Goal: Transaction & Acquisition: Purchase product/service

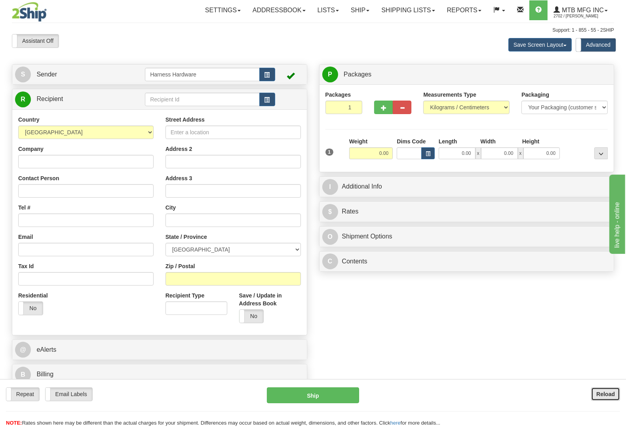
click at [604, 394] on b "Reload" at bounding box center [605, 394] width 19 height 6
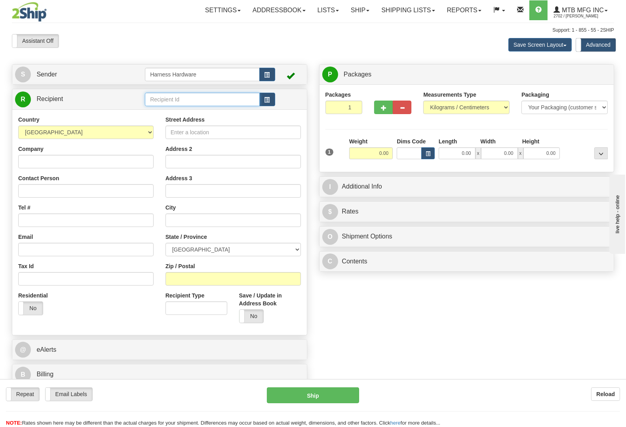
click at [146, 96] on input "text" at bounding box center [202, 99] width 114 height 13
click at [147, 98] on input "text" at bounding box center [202, 99] width 114 height 13
click at [156, 99] on input "text" at bounding box center [202, 99] width 114 height 13
type input "m"
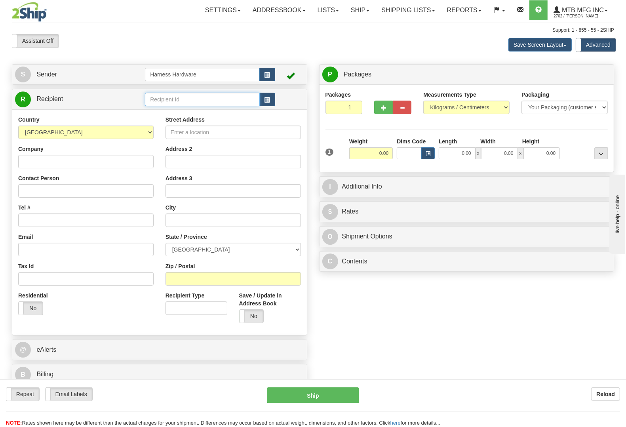
click at [171, 98] on input "text" at bounding box center [202, 99] width 114 height 13
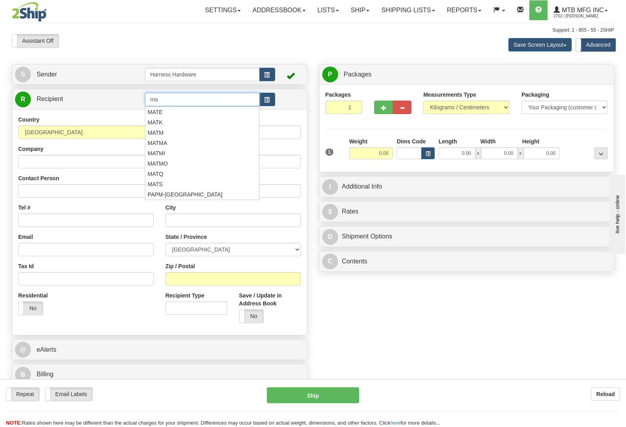
type input "m"
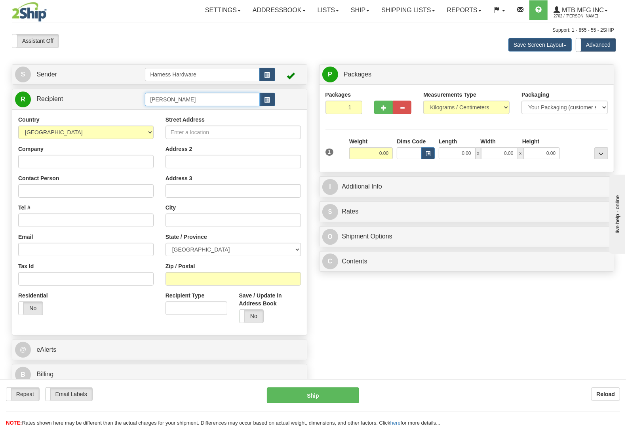
type input "MATA"
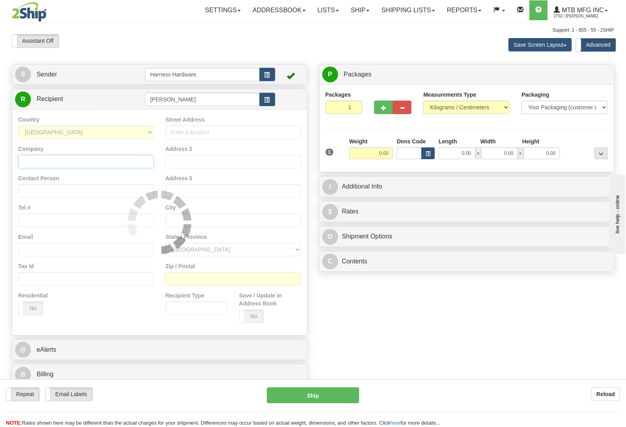
click at [86, 165] on input "Company" at bounding box center [85, 161] width 135 height 13
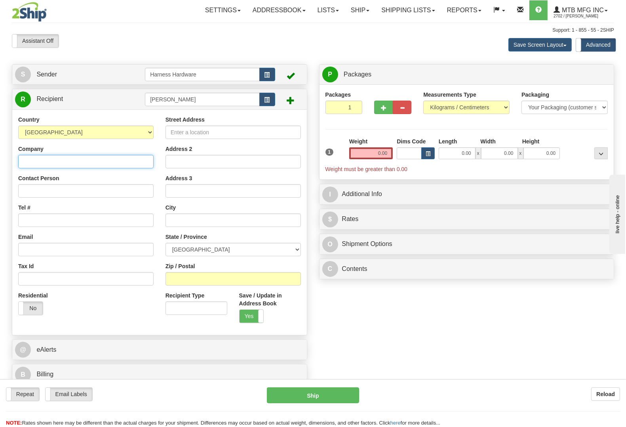
paste input "Matsqui Ag Repair Ltd"
type input "Matsqui Ag Repair Ltd"
paste input "Matsqui Ag Repair Ltd"
type input "Matsqui Ag Repair Ltd"
click at [139, 135] on select "AFGHANISTAN ALAND ISLANDS ALBANIA ALGERIA AMERICAN SAMOA ANDORRA ANGOLA ANGUILL…" at bounding box center [85, 131] width 135 height 13
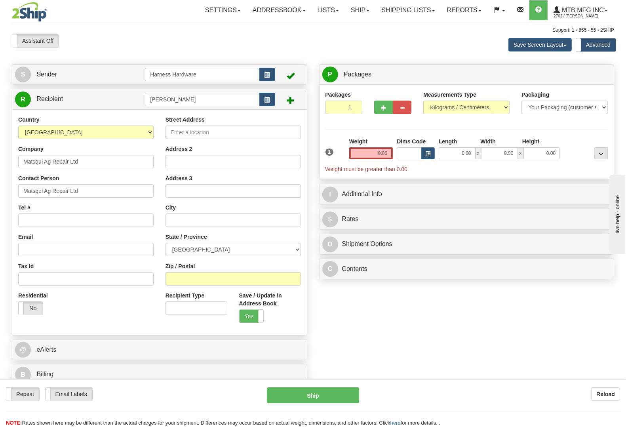
click at [357, 315] on div "S Sender Harness Hardware" at bounding box center [313, 226] width 614 height 325
click at [194, 281] on input "Zip / Postal" at bounding box center [232, 278] width 135 height 13
paste input "V3G 1R7"
type input "V3G 1R7"
click at [329, 317] on div "S Sender Harness Hardware" at bounding box center [313, 226] width 614 height 325
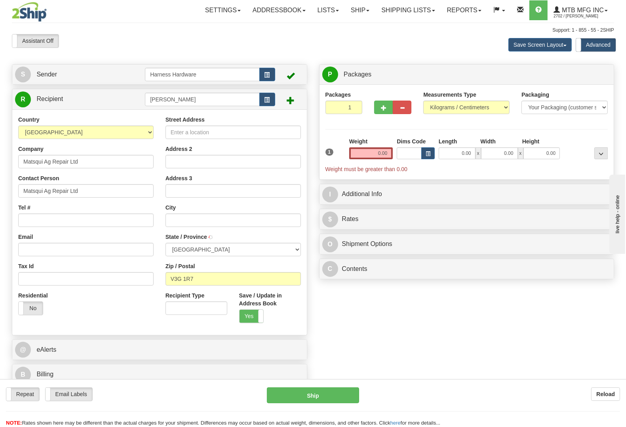
type input "ABBOTSFORD"
select select "BC"
click at [218, 134] on input "Street Address" at bounding box center [232, 131] width 135 height 13
paste input "34856 Harris Rd."
type input "34856 Harris Rd."
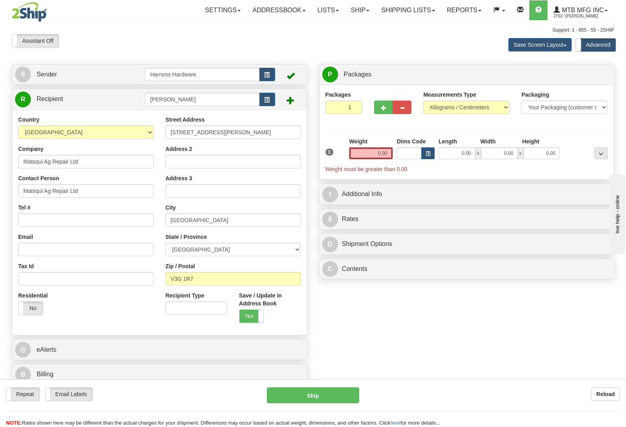
click at [349, 322] on div "S Sender Harness Hardware" at bounding box center [313, 226] width 614 height 325
drag, startPoint x: 38, startPoint y: 232, endPoint x: 42, endPoint y: 224, distance: 8.7
click at [39, 230] on div "Country AFGHANISTAN ALAND ISLANDS ALBANIA ALGERIA AMERICAN SAMOA ANDORRA ANGOLA…" at bounding box center [85, 218] width 147 height 205
click at [44, 220] on input "Tel #" at bounding box center [85, 219] width 135 height 13
paste input "604-826-3281"
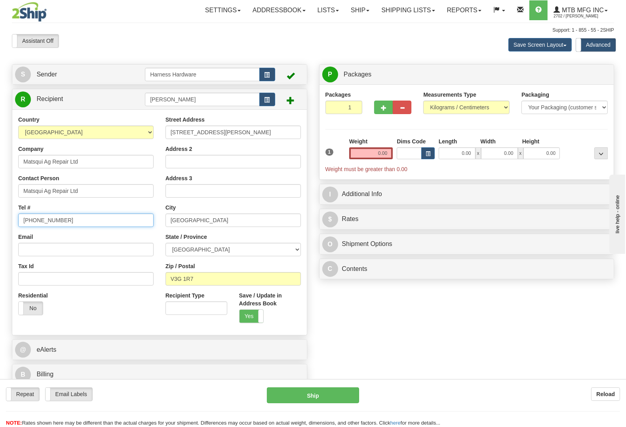
type input "604-826-3281"
click at [345, 329] on div "S Sender Harness Hardware" at bounding box center [313, 226] width 614 height 325
click at [357, 153] on input "0.00" at bounding box center [371, 153] width 44 height 12
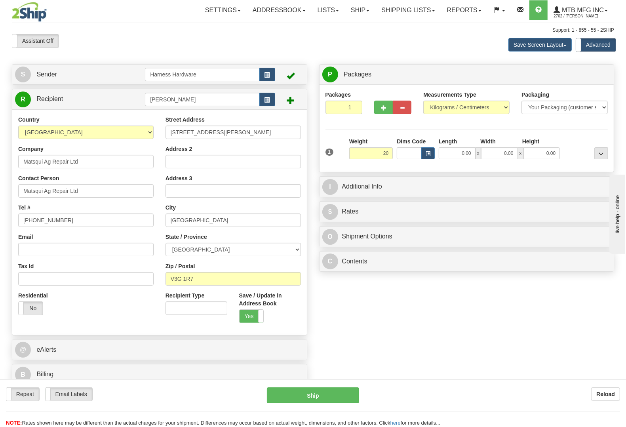
type input "20.00"
click at [579, 141] on div at bounding box center [585, 148] width 48 height 22
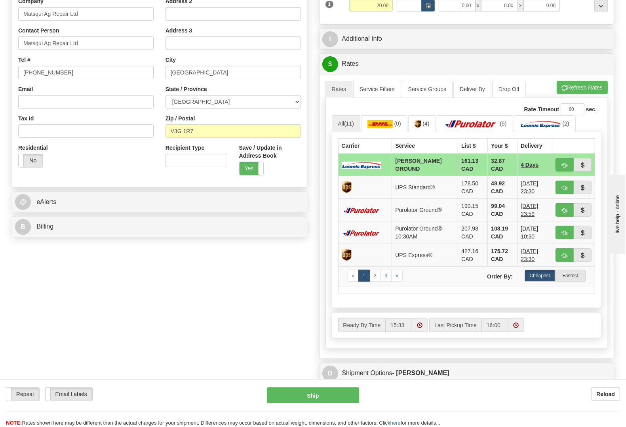
scroll to position [148, 0]
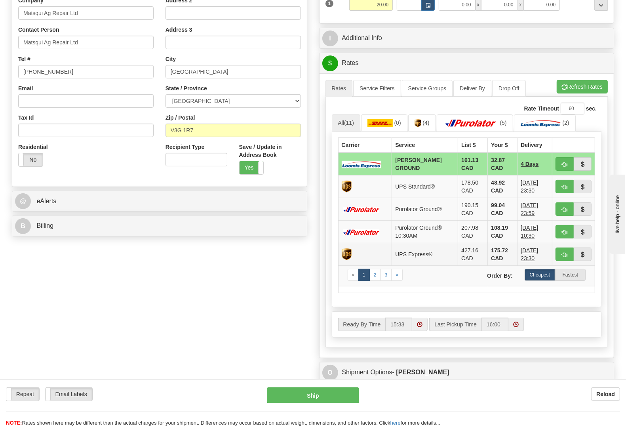
click at [396, 257] on td "UPS Express®" at bounding box center [425, 254] width 66 height 23
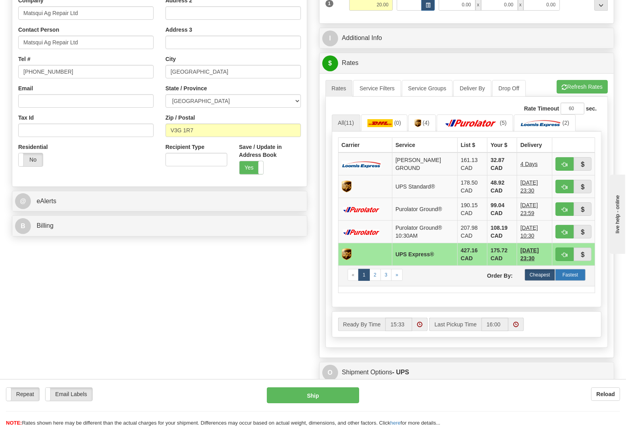
click at [576, 281] on label "Fastest" at bounding box center [570, 275] width 30 height 12
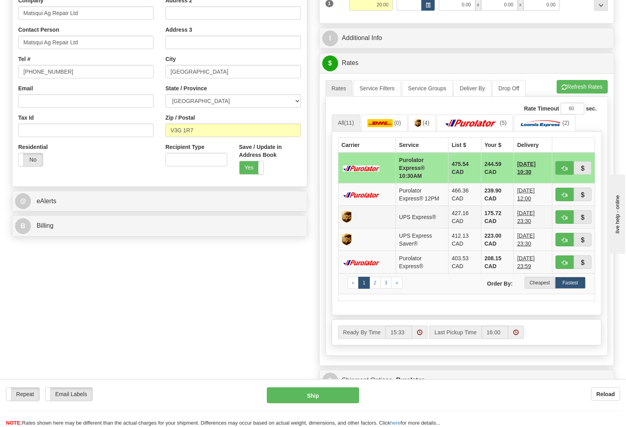
click at [491, 218] on td "175.72 CAD" at bounding box center [497, 217] width 33 height 23
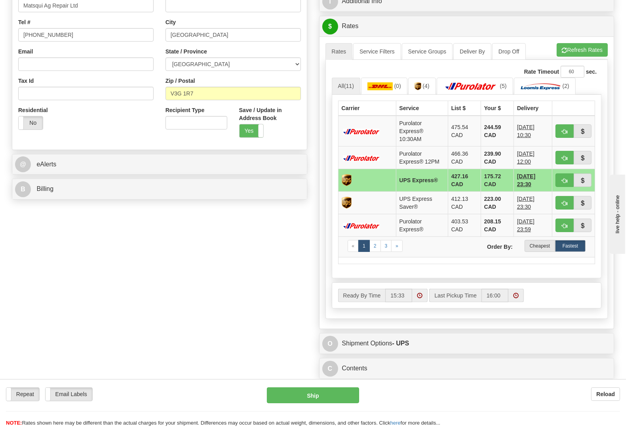
scroll to position [198, 0]
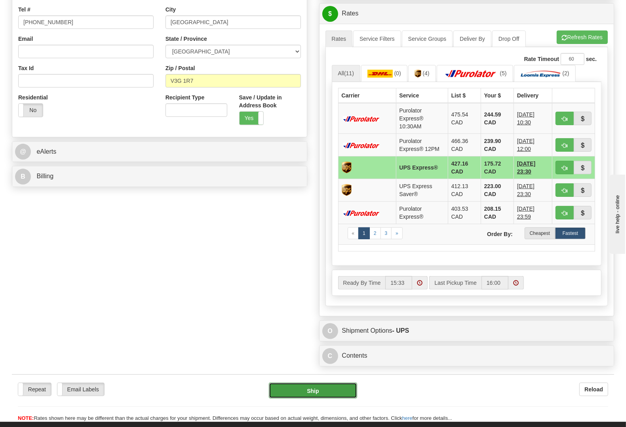
click at [274, 395] on button "Ship" at bounding box center [313, 390] width 89 height 16
type input "01"
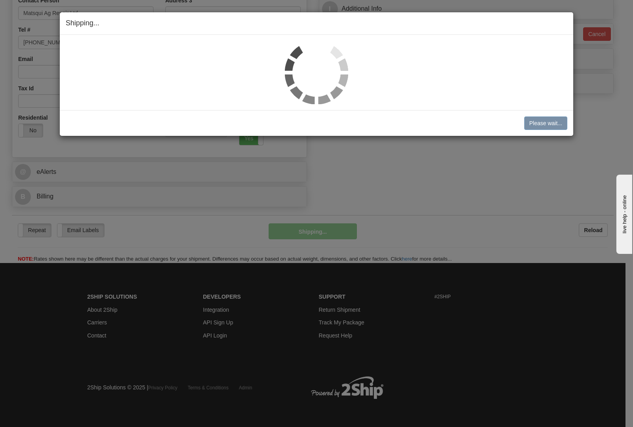
scroll to position [178, 0]
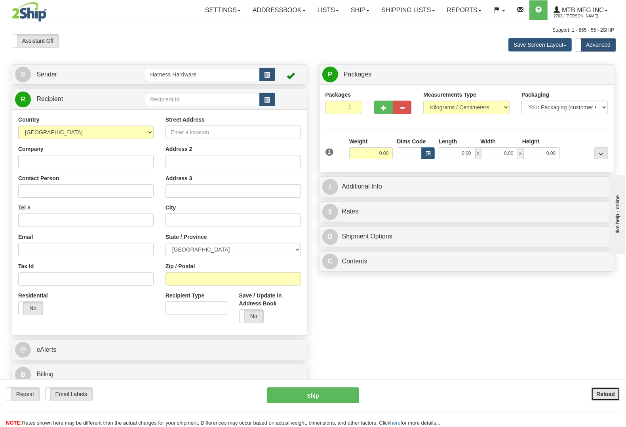
click at [604, 390] on button "Reload" at bounding box center [605, 393] width 29 height 13
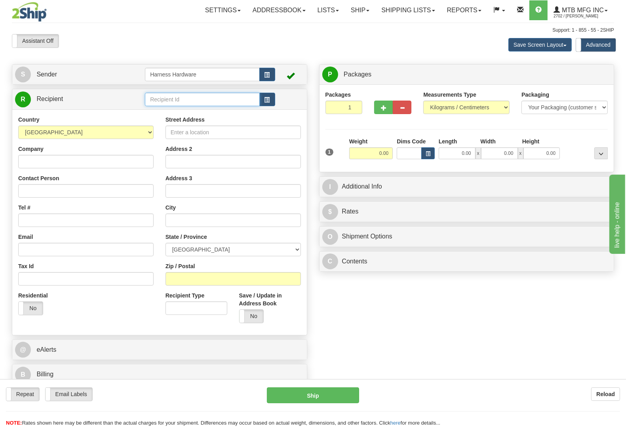
click at [153, 97] on input "text" at bounding box center [202, 99] width 114 height 13
click at [165, 111] on div "HARJ" at bounding box center [200, 112] width 106 height 9
type input "HARJ"
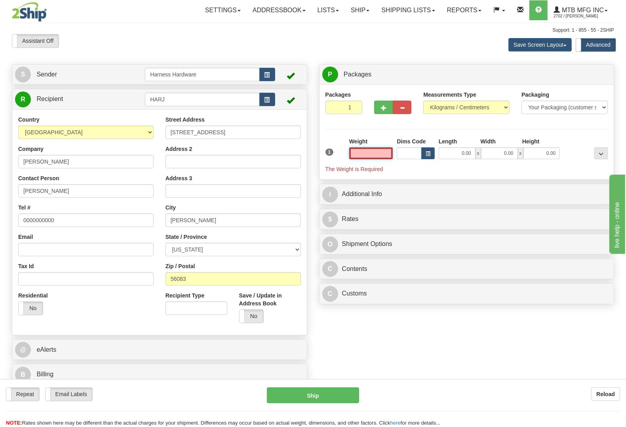
click at [360, 155] on input "text" at bounding box center [371, 153] width 44 height 12
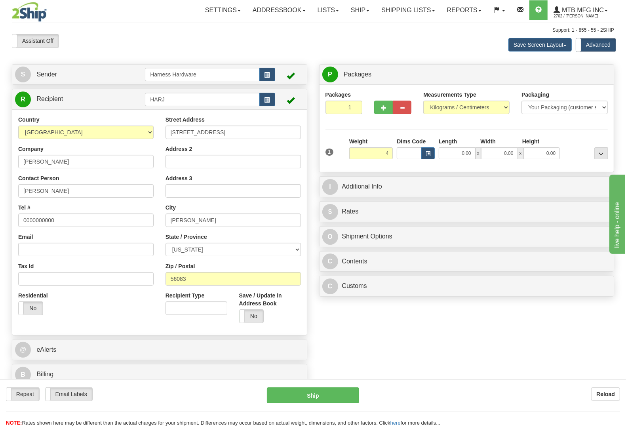
type input "4.00"
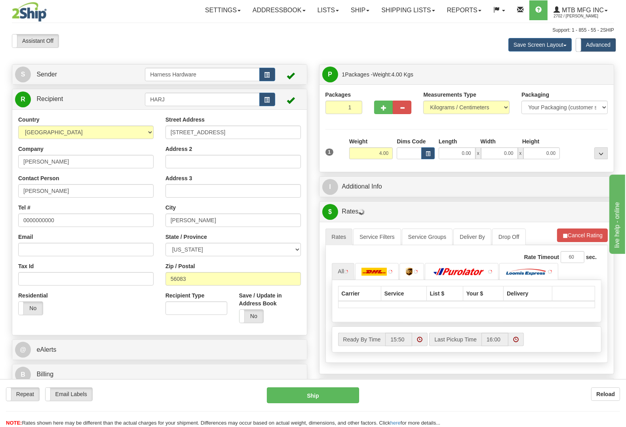
click at [570, 135] on div "Packages 1 1 Measurements Type" at bounding box center [466, 128] width 283 height 75
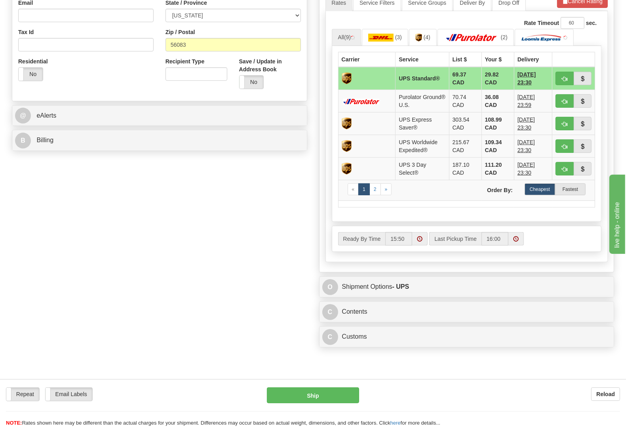
scroll to position [247, 0]
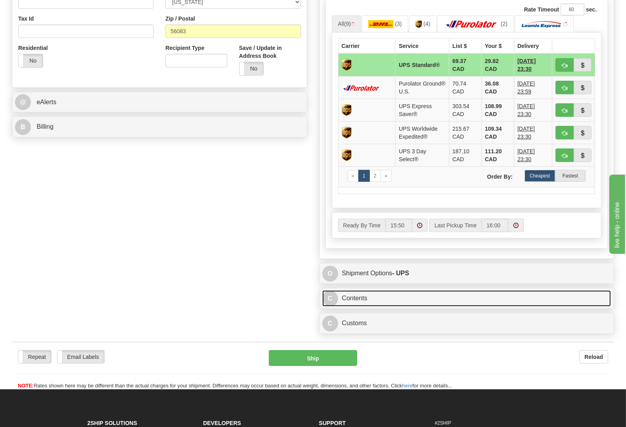
click at [356, 296] on link "C Contents" at bounding box center [466, 298] width 289 height 16
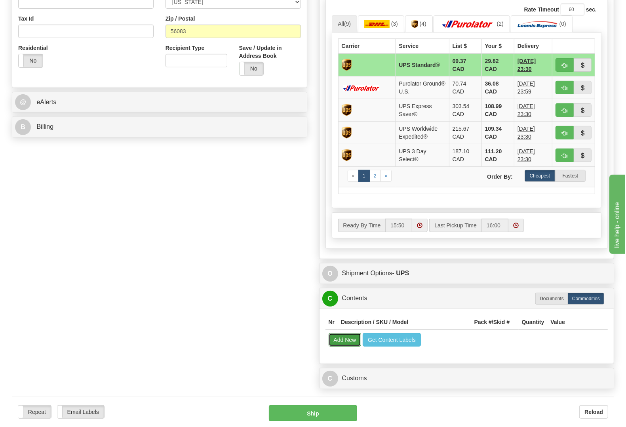
click at [342, 343] on button "Add New" at bounding box center [344, 339] width 33 height 13
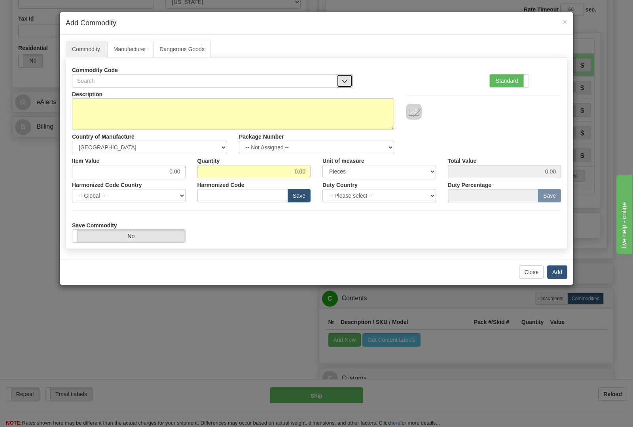
drag, startPoint x: 341, startPoint y: 80, endPoint x: 333, endPoint y: 86, distance: 10.7
click at [342, 80] on span "button" at bounding box center [345, 81] width 6 height 5
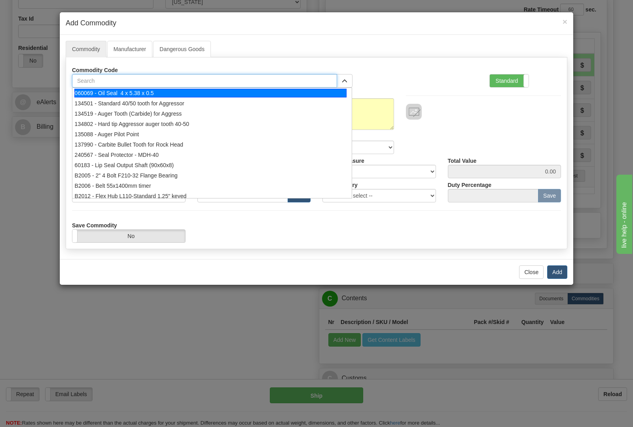
click at [123, 80] on input "text" at bounding box center [204, 80] width 265 height 13
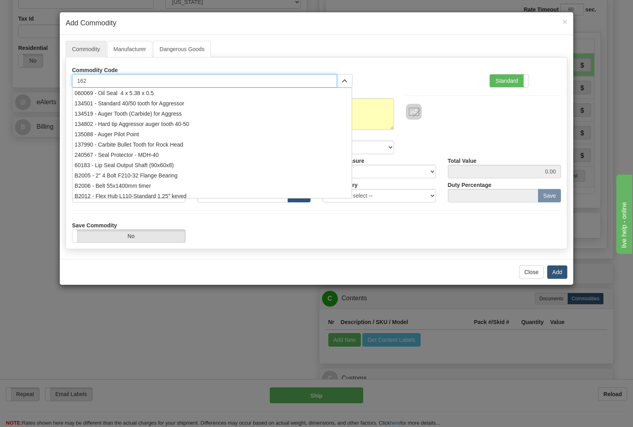
type input "1627"
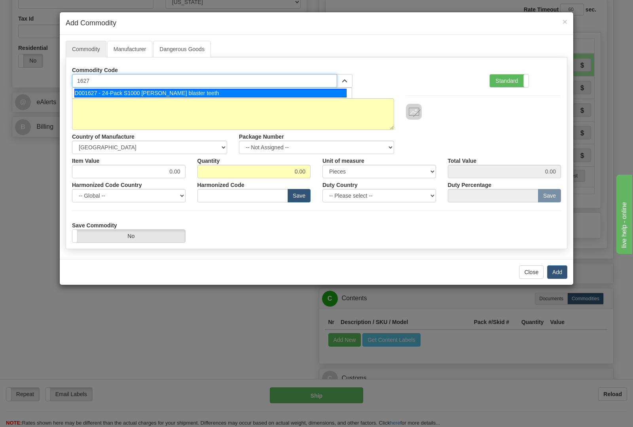
click at [114, 91] on div "D001627 - 24-Pack S1000 stump blaster teeth" at bounding box center [210, 93] width 273 height 9
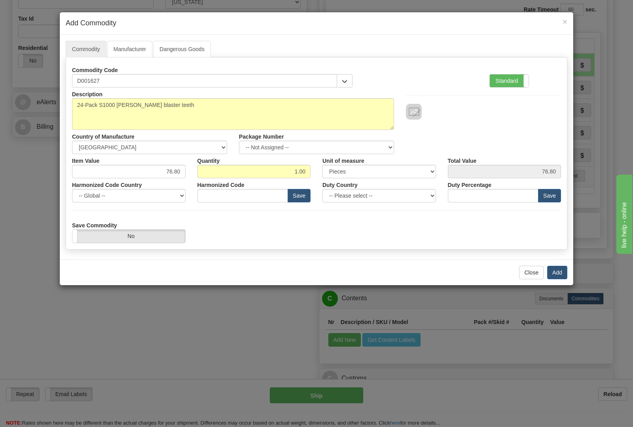
type input "8436.99.0029"
click at [309, 171] on input "1.00" at bounding box center [254, 171] width 114 height 13
type input "1"
type input "2"
type input "153.60"
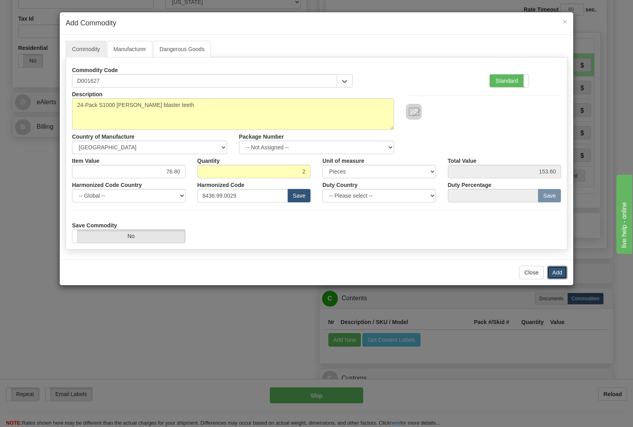
click at [552, 276] on button "Add" at bounding box center [557, 271] width 20 height 13
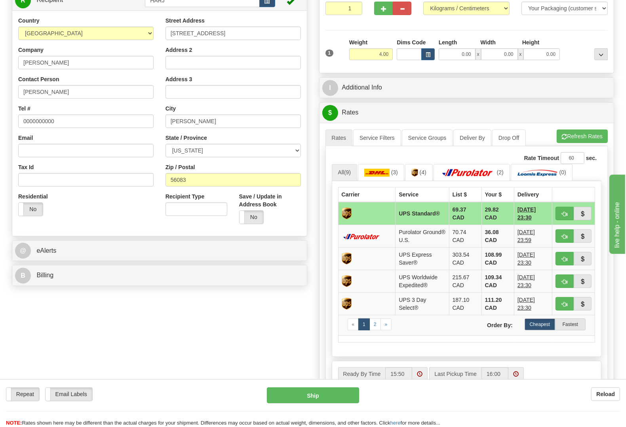
scroll to position [49, 0]
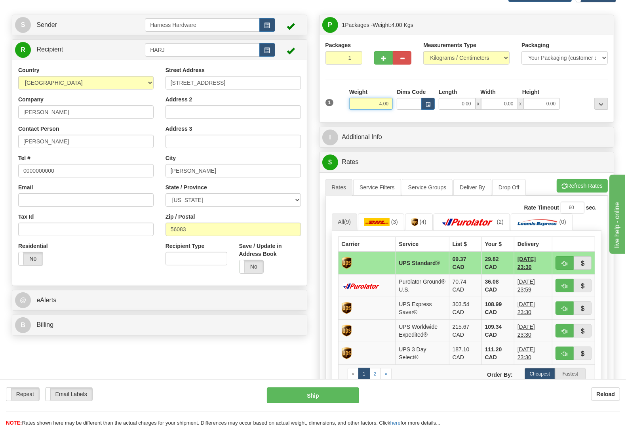
click at [389, 102] on input "4.00" at bounding box center [371, 104] width 44 height 12
type input "4"
click at [580, 106] on div at bounding box center [585, 99] width 48 height 22
type input "7.50"
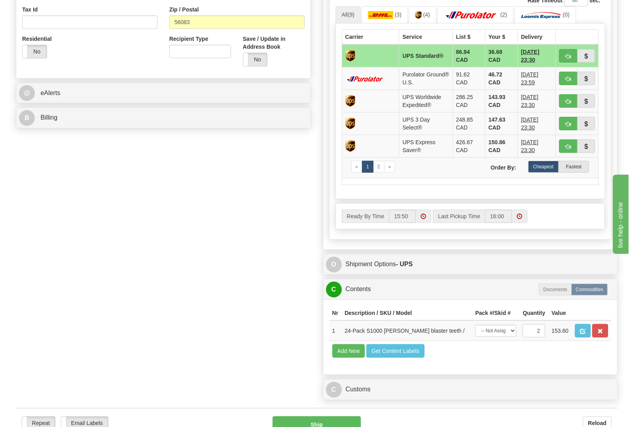
scroll to position [247, 0]
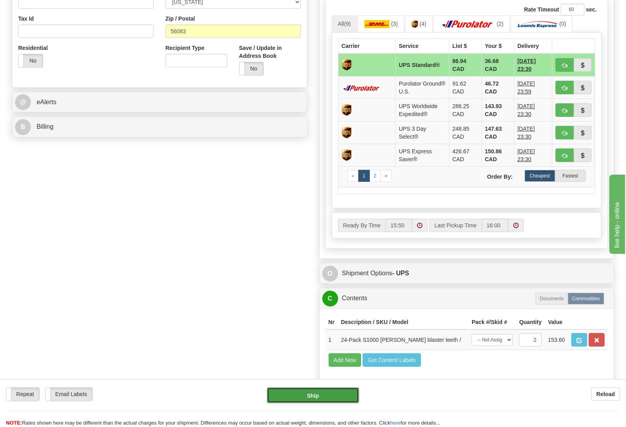
click at [305, 394] on button "Ship" at bounding box center [313, 395] width 92 height 16
type input "11"
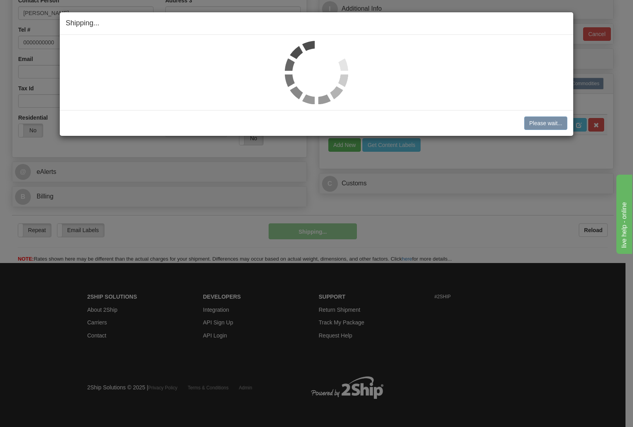
scroll to position [180, 0]
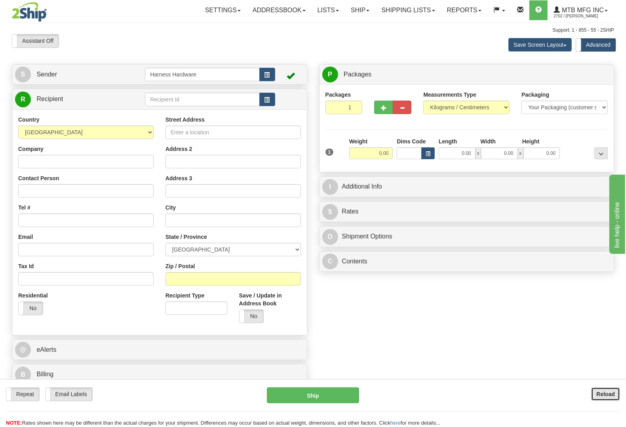
click at [611, 392] on b "Reload" at bounding box center [605, 394] width 19 height 6
click at [175, 100] on input "text" at bounding box center [202, 99] width 114 height 13
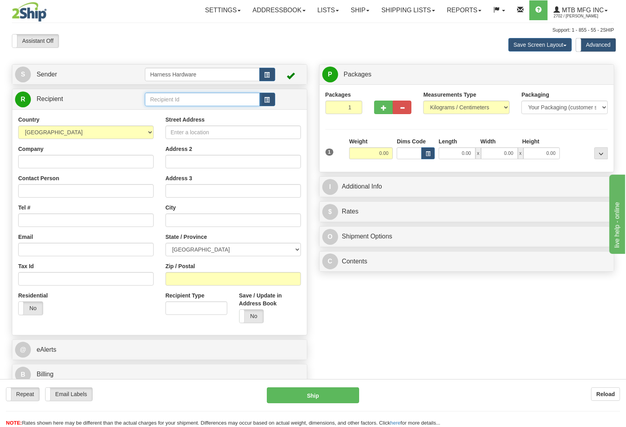
click at [175, 100] on input "text" at bounding box center [202, 99] width 114 height 13
click at [167, 112] on div "MCDE" at bounding box center [200, 112] width 106 height 9
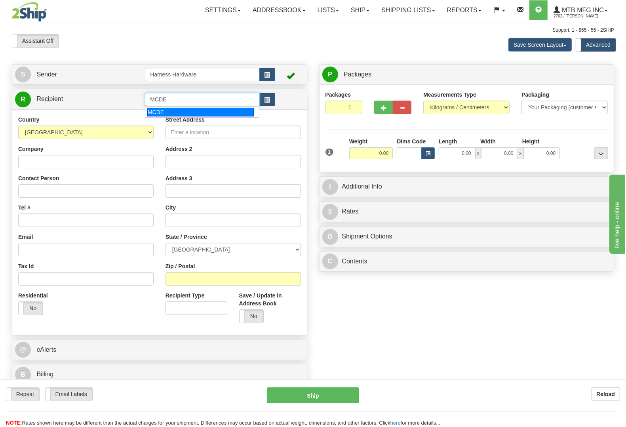
type input "MCDE"
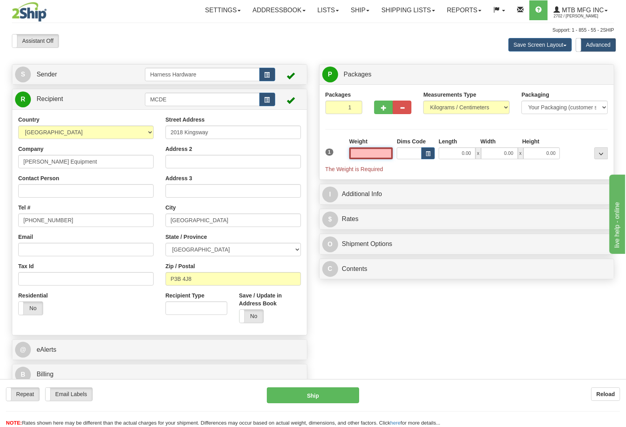
click at [365, 154] on input "text" at bounding box center [371, 153] width 44 height 12
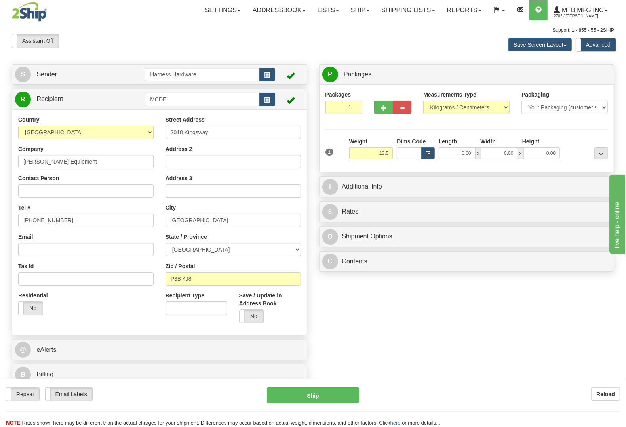
type input "13.50"
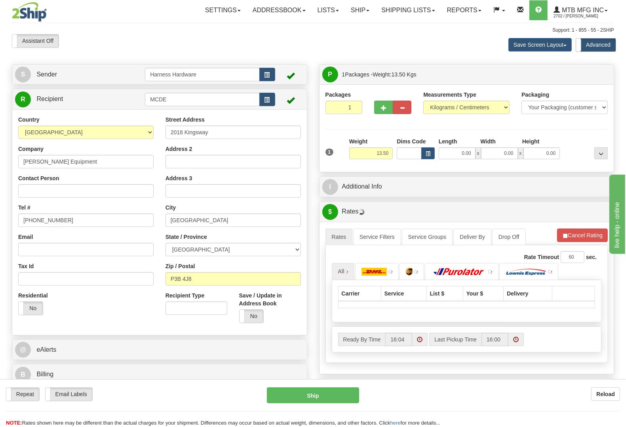
click at [586, 133] on div "Packages 1 1 Measurements Type" at bounding box center [466, 128] width 283 height 75
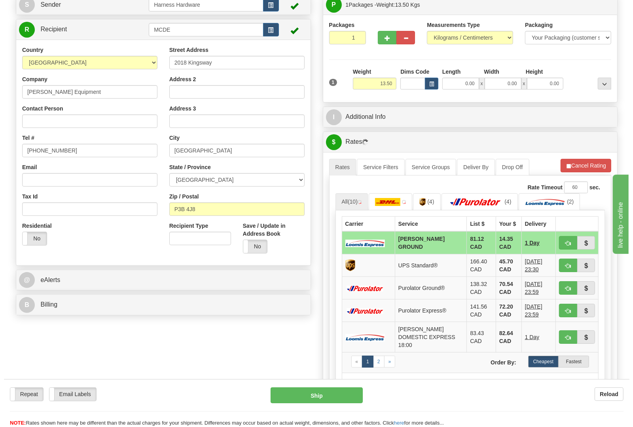
scroll to position [99, 0]
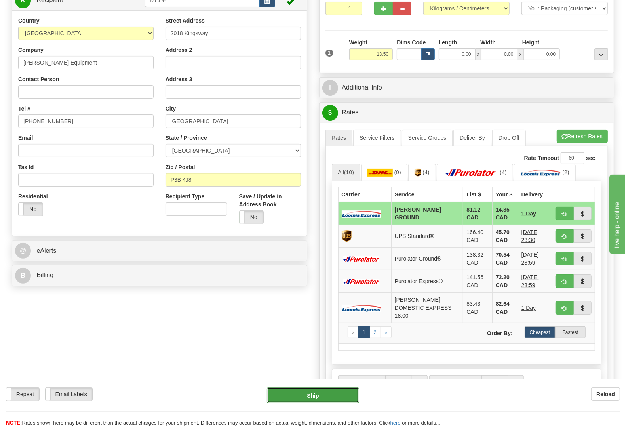
click at [322, 400] on button "Ship" at bounding box center [313, 395] width 92 height 16
type input "DD"
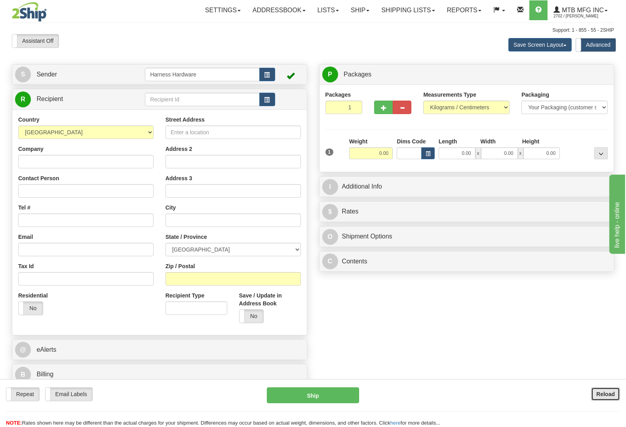
click at [594, 394] on button "Reload" at bounding box center [605, 393] width 29 height 13
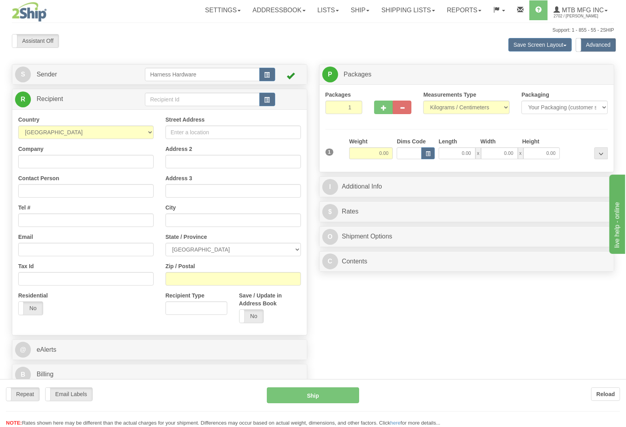
click at [150, 99] on div "Toggle navigation Settings Shipping Preferences Fields Preferences New" at bounding box center [313, 214] width 626 height 429
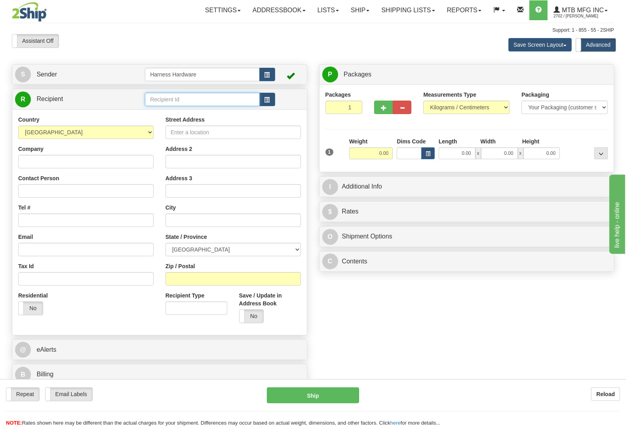
click at [150, 99] on input "text" at bounding box center [202, 99] width 114 height 13
click at [155, 99] on input "text" at bounding box center [202, 99] width 114 height 13
click at [160, 118] on div "WILTR" at bounding box center [200, 122] width 106 height 9
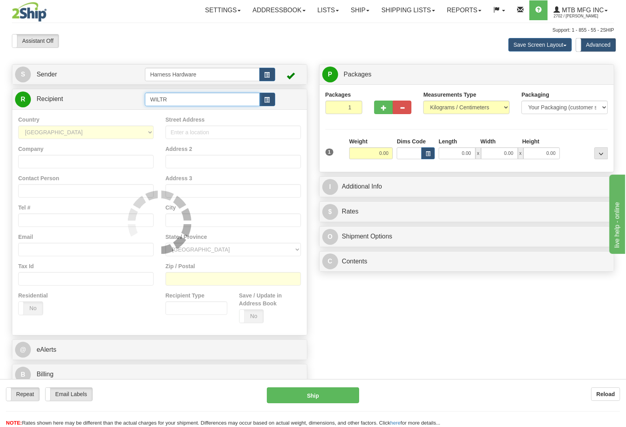
type input "WILTR"
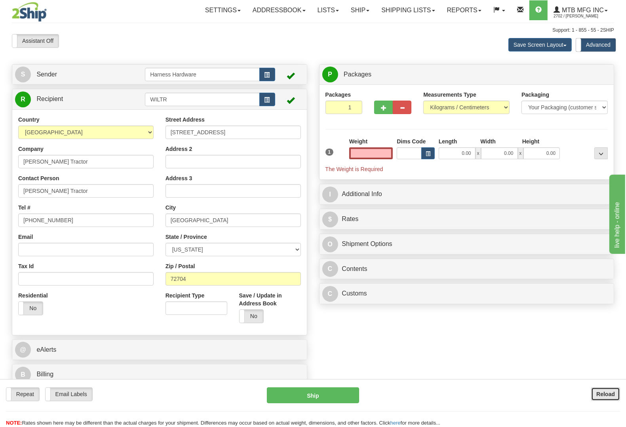
type input "0.00"
drag, startPoint x: 614, startPoint y: 400, endPoint x: 611, endPoint y: 390, distance: 10.5
click at [615, 400] on button "Reload" at bounding box center [605, 393] width 29 height 13
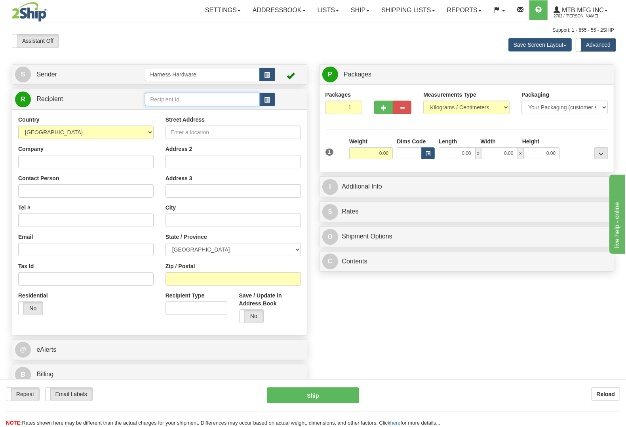
click at [162, 100] on input "text" at bounding box center [202, 99] width 114 height 13
click at [161, 113] on div "WILT" at bounding box center [200, 112] width 106 height 9
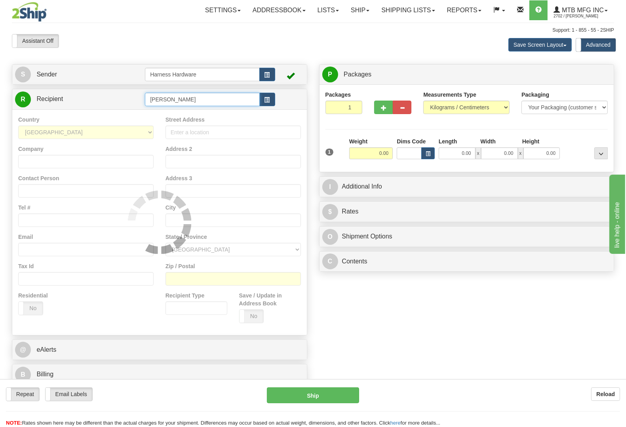
type input "WILT"
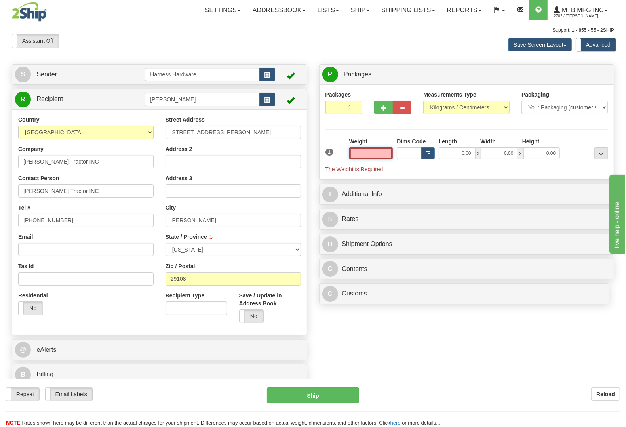
type input "NEWBERRY"
click at [375, 155] on input "text" at bounding box center [371, 153] width 44 height 12
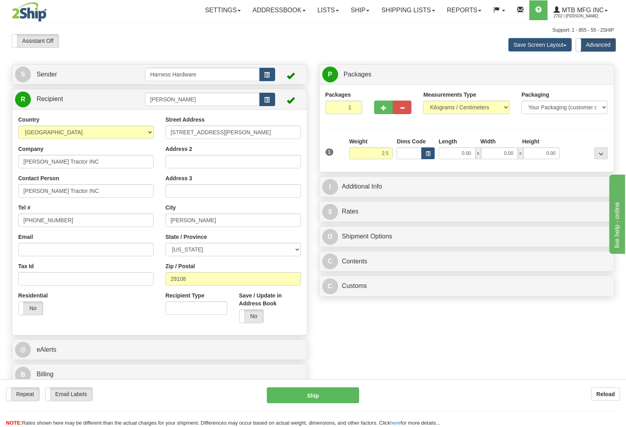
type input "2.50"
click at [567, 146] on div at bounding box center [585, 148] width 48 height 22
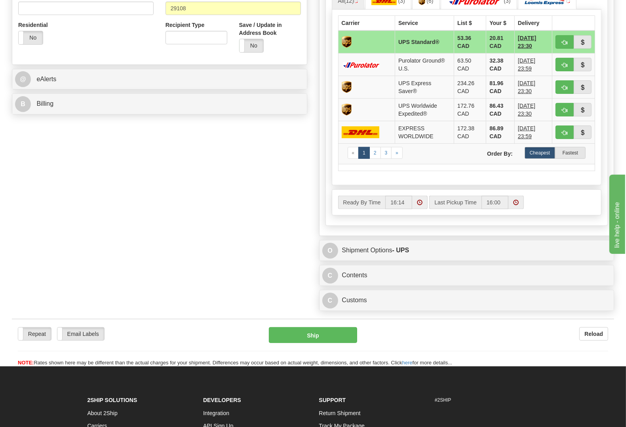
scroll to position [297, 0]
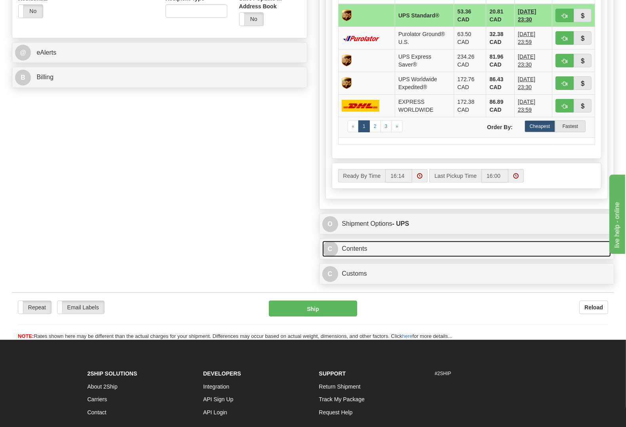
click at [361, 254] on link "C Contents" at bounding box center [466, 249] width 289 height 16
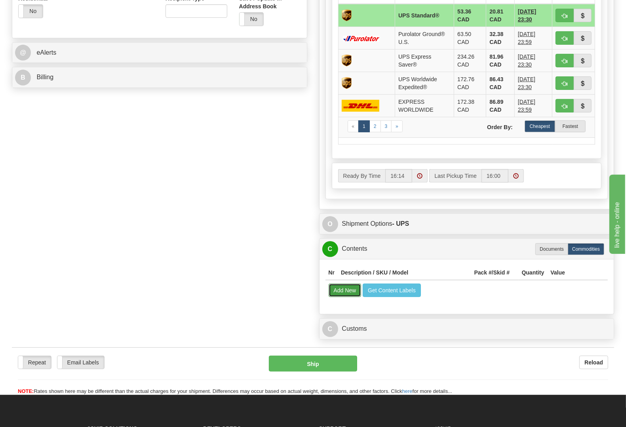
click at [344, 289] on button "Add New" at bounding box center [344, 289] width 33 height 13
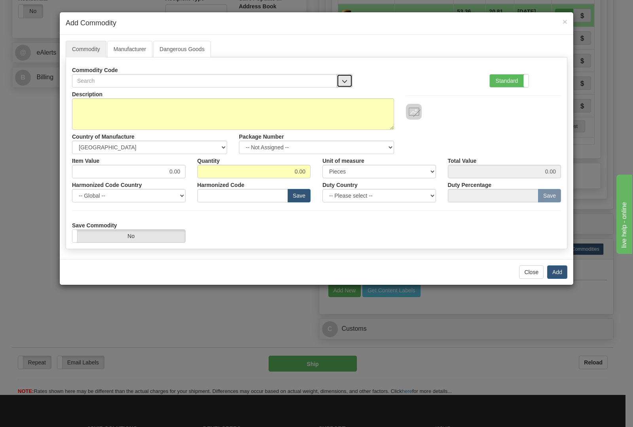
click at [347, 85] on button "button" at bounding box center [345, 80] width 16 height 13
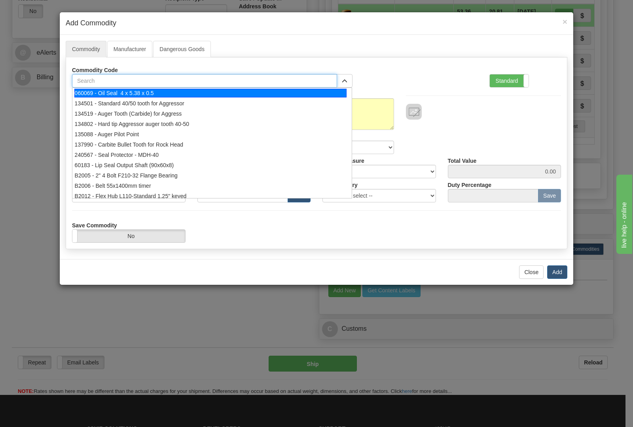
click at [281, 82] on input "text" at bounding box center [204, 80] width 265 height 13
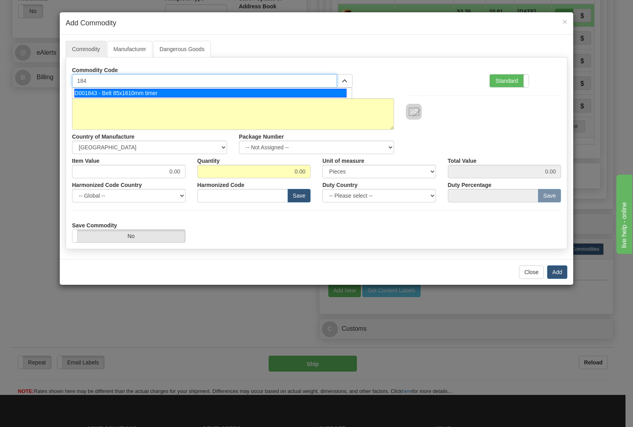
type input "1843"
click at [270, 90] on div "D001843 - Belt 85x1610mm timer" at bounding box center [210, 93] width 273 height 9
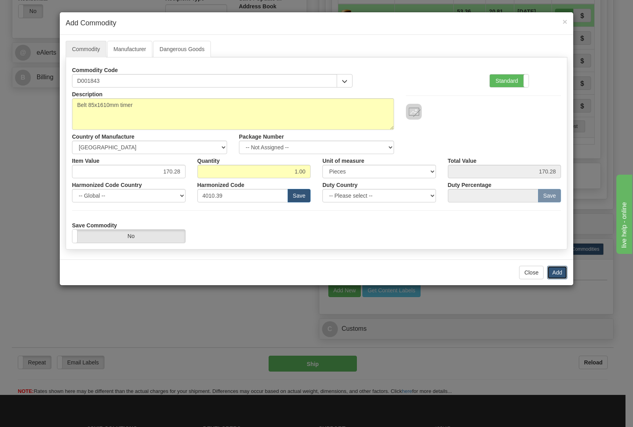
click at [553, 273] on button "Add" at bounding box center [557, 271] width 20 height 13
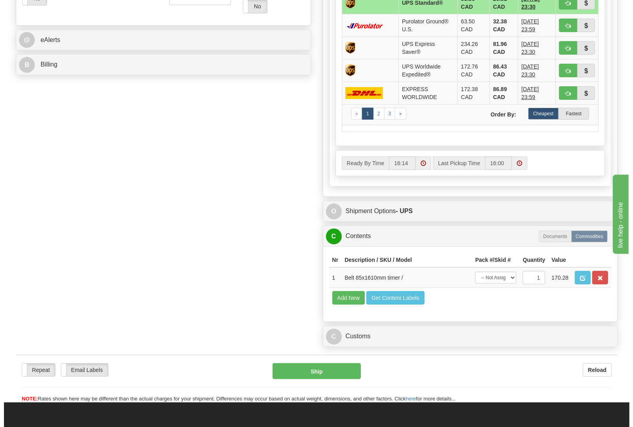
scroll to position [396, 0]
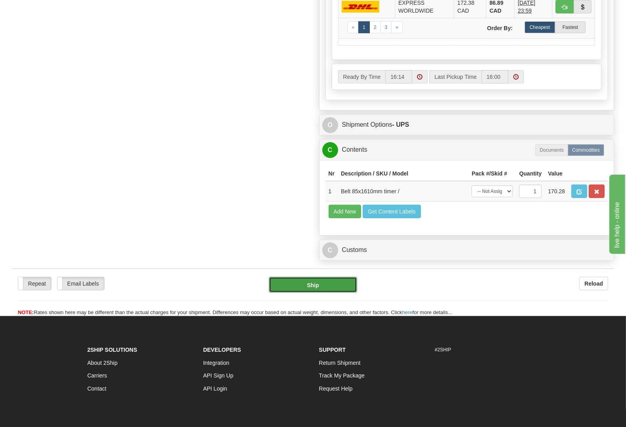
click at [292, 292] on button "Ship" at bounding box center [313, 285] width 89 height 16
type input "11"
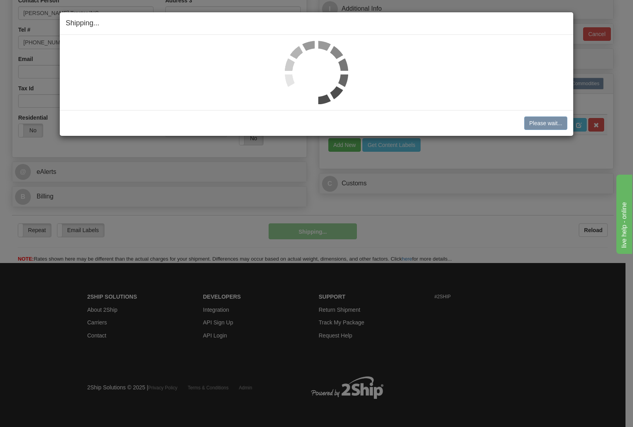
scroll to position [180, 0]
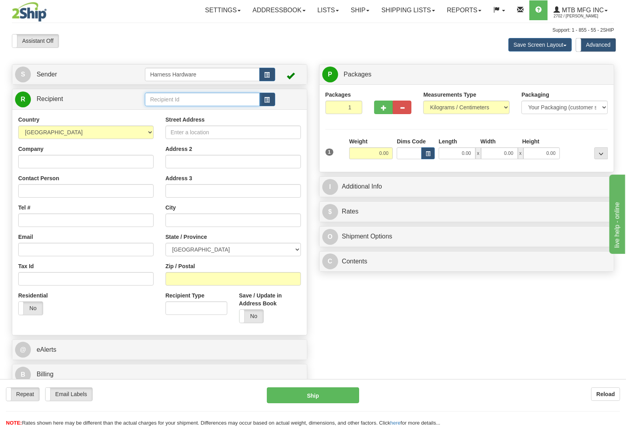
click at [170, 100] on input "text" at bounding box center [202, 99] width 114 height 13
type input "l"
click at [159, 98] on input "text" at bounding box center [202, 99] width 114 height 13
type input "L"
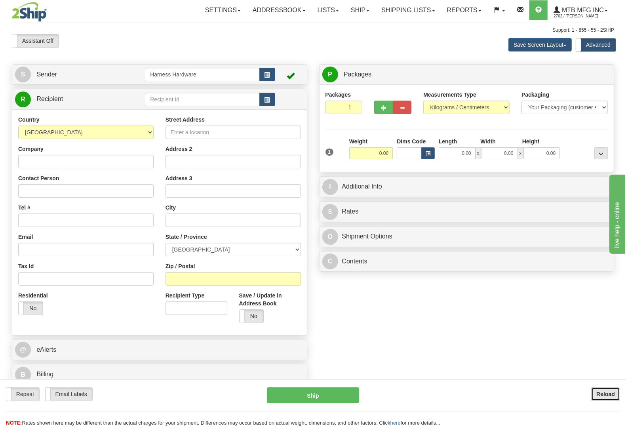
click at [614, 393] on b "Reload" at bounding box center [605, 394] width 19 height 6
click at [153, 100] on input "text" at bounding box center [202, 99] width 114 height 13
type input "LAMK"
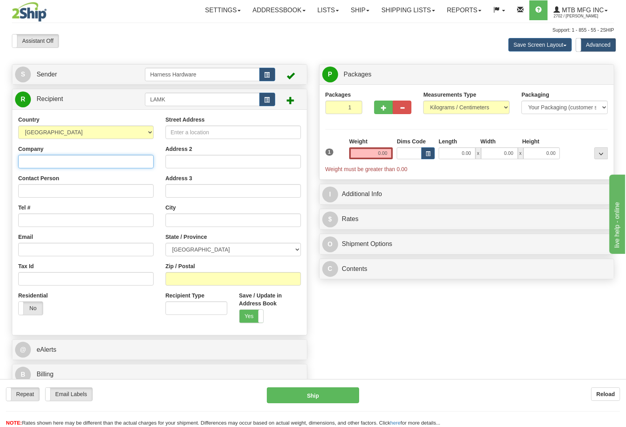
paste input "Lambton-Kent Farm Ltd"
type input "Lambton-Kent Farm Ltd"
paste input "Lambton-Kent Farm Ltd"
type input "Lambton-Kent Farm Ltd"
drag, startPoint x: 506, startPoint y: 309, endPoint x: 432, endPoint y: 309, distance: 74.4
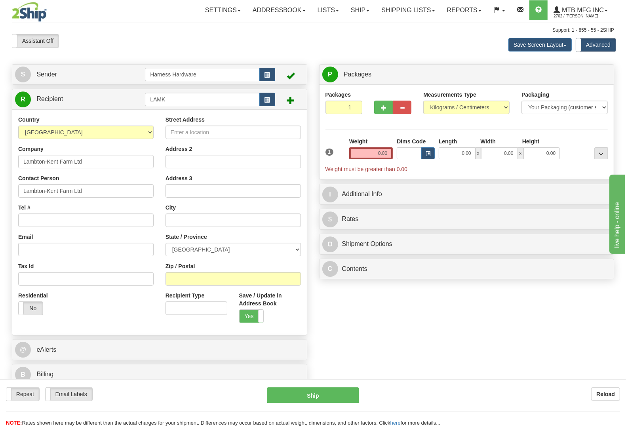
click at [504, 309] on div "S Sender Harness Hardware" at bounding box center [313, 226] width 614 height 325
paste input "N0P 2M0"
type input "N0P 2M0"
drag, startPoint x: 343, startPoint y: 303, endPoint x: 349, endPoint y: 307, distance: 7.1
click at [349, 307] on div "S Sender Harness Hardware" at bounding box center [313, 226] width 614 height 325
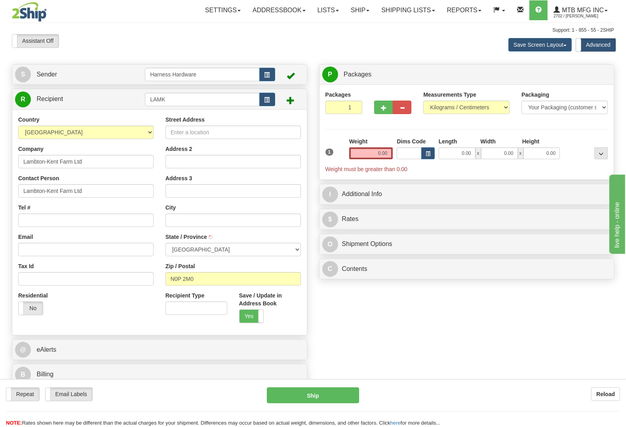
type input "TUPPERVILLE"
select select "ON"
paste input "519-627-3434"
type input "519-627-3434"
click at [337, 327] on div "S Sender Harness Hardware" at bounding box center [313, 226] width 614 height 325
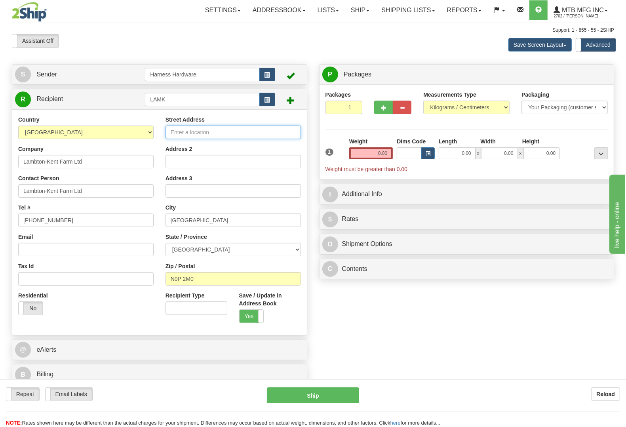
paste input "8615 Corktown Line RR 3"
type input "8615 Corktown Line RR 3"
click at [329, 325] on div "S Sender Harness Hardware" at bounding box center [313, 226] width 614 height 325
click at [379, 153] on input "0.00" at bounding box center [371, 153] width 44 height 12
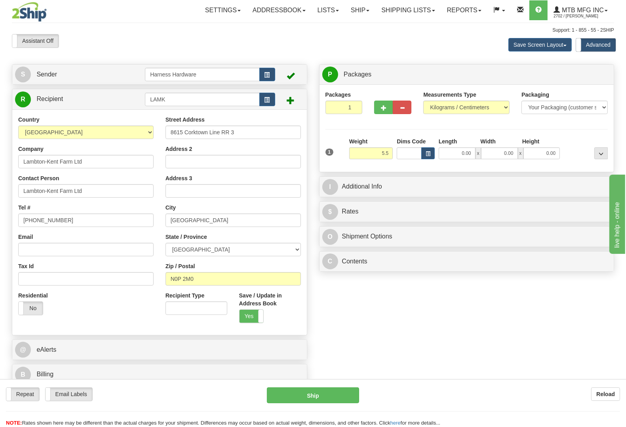
type input "5.50"
click at [591, 149] on div at bounding box center [585, 148] width 48 height 22
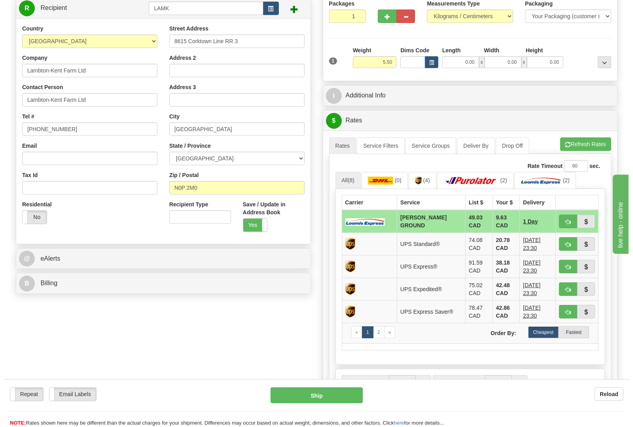
scroll to position [99, 0]
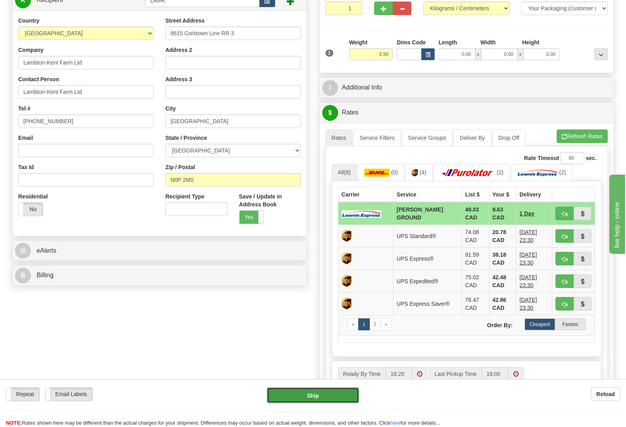
click at [321, 399] on button "Ship" at bounding box center [313, 395] width 92 height 16
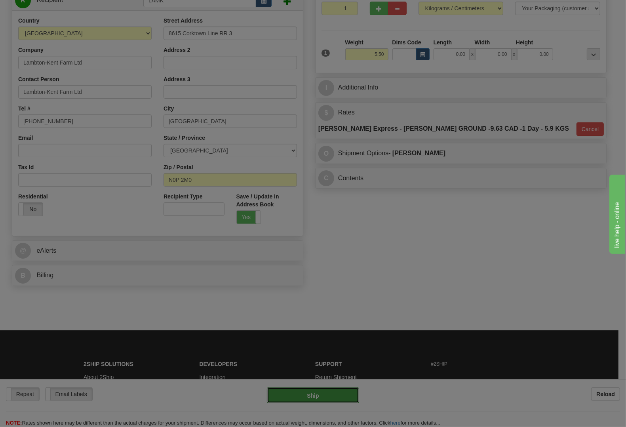
type input "DD"
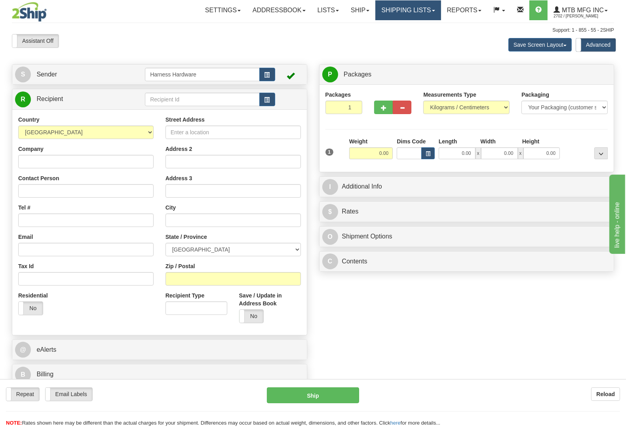
click at [390, 12] on link "Shipping lists" at bounding box center [407, 10] width 65 height 20
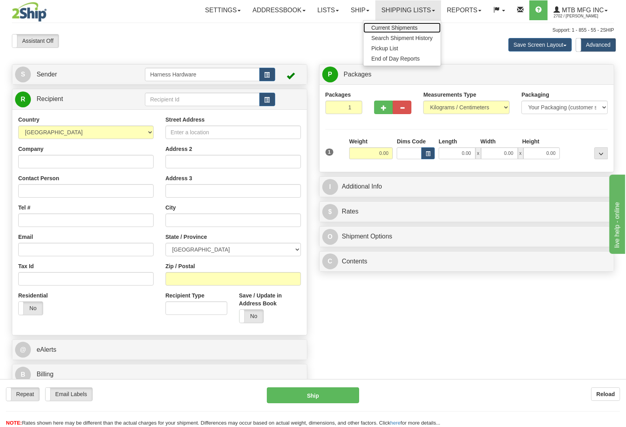
click at [365, 28] on link "Current Shipments" at bounding box center [401, 28] width 77 height 10
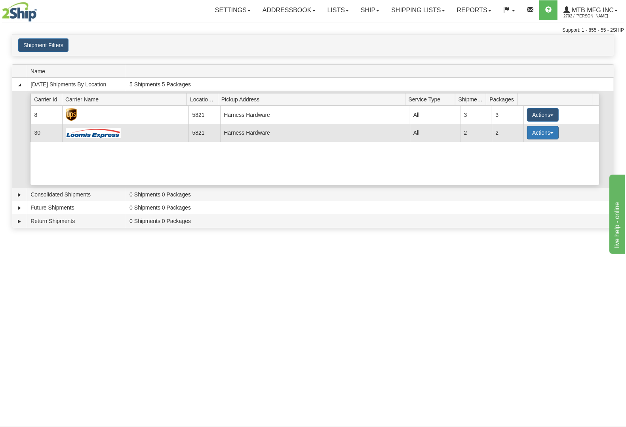
click at [539, 133] on button "Actions" at bounding box center [543, 132] width 32 height 13
click at [530, 145] on link "Details" at bounding box center [526, 147] width 63 height 10
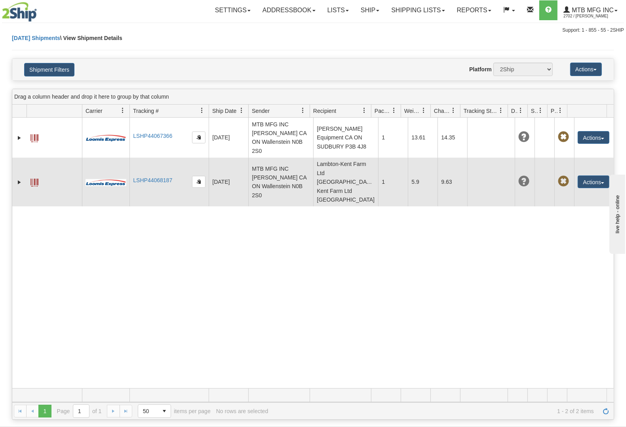
click at [32, 178] on span at bounding box center [34, 182] width 8 height 8
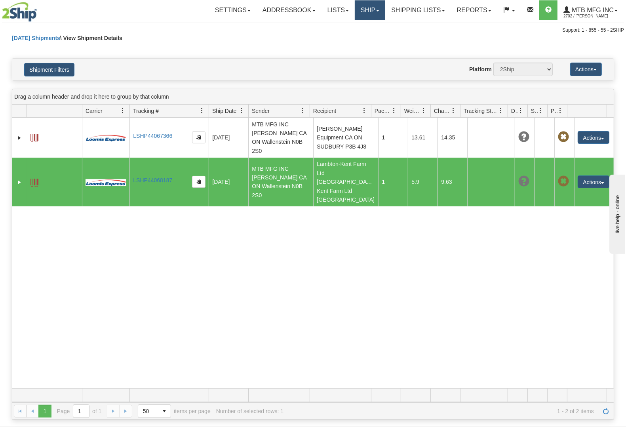
click at [362, 7] on link "Ship" at bounding box center [370, 10] width 30 height 20
click at [400, 7] on link "Shipping lists" at bounding box center [417, 10] width 65 height 20
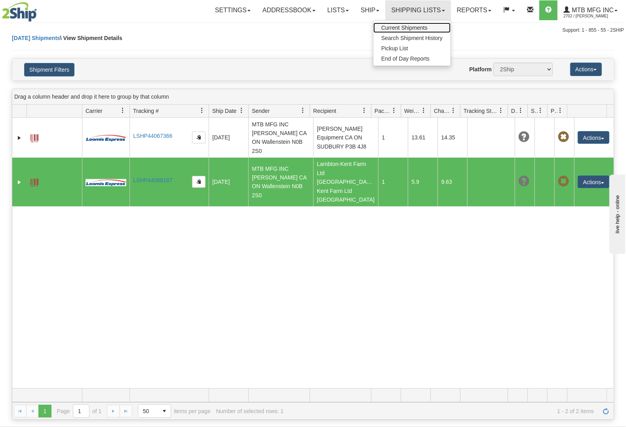
click at [399, 28] on span "Current Shipments" at bounding box center [404, 28] width 46 height 6
